Goal: Task Accomplishment & Management: Complete application form

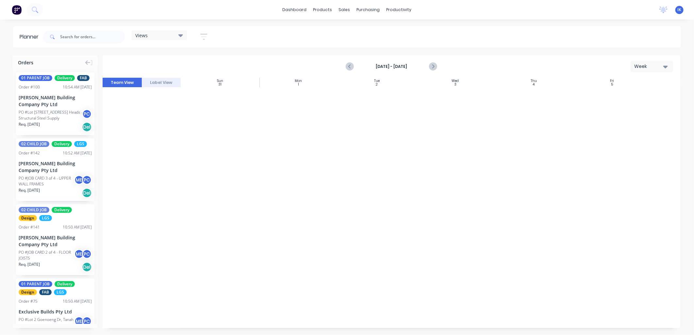
scroll to position [866, 0]
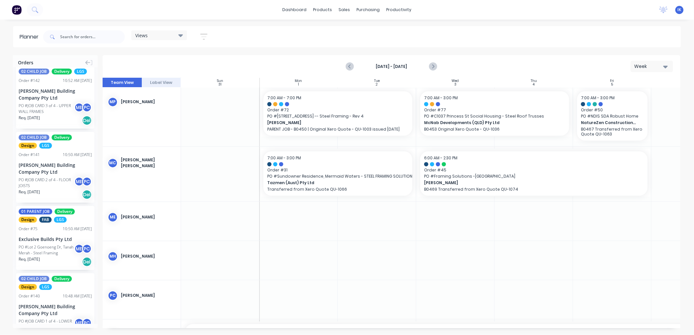
click at [14, 8] on img at bounding box center [17, 10] width 10 height 10
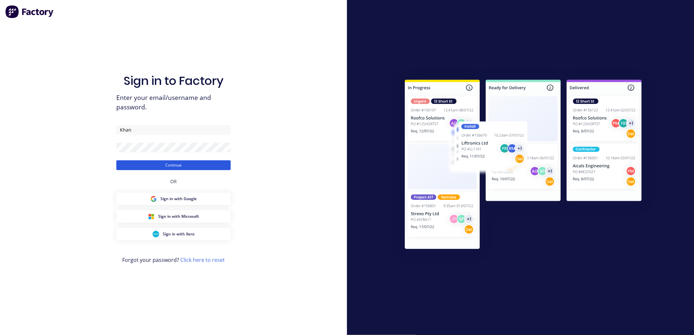
click at [133, 166] on button "Continue" at bounding box center [173, 165] width 114 height 10
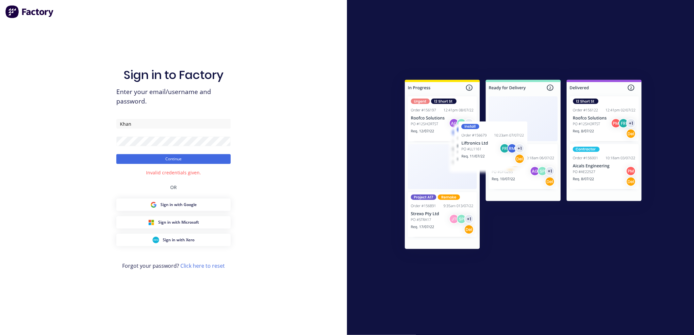
click at [16, 15] on img at bounding box center [29, 11] width 49 height 13
click at [11, 14] on img at bounding box center [29, 11] width 49 height 13
click at [121, 127] on input "Khan" at bounding box center [173, 124] width 114 height 10
type input "[PERSON_NAME][EMAIL_ADDRESS][DOMAIN_NAME]"
click at [154, 161] on button "Continue" at bounding box center [173, 159] width 114 height 10
